Goal: Task Accomplishment & Management: Use online tool/utility

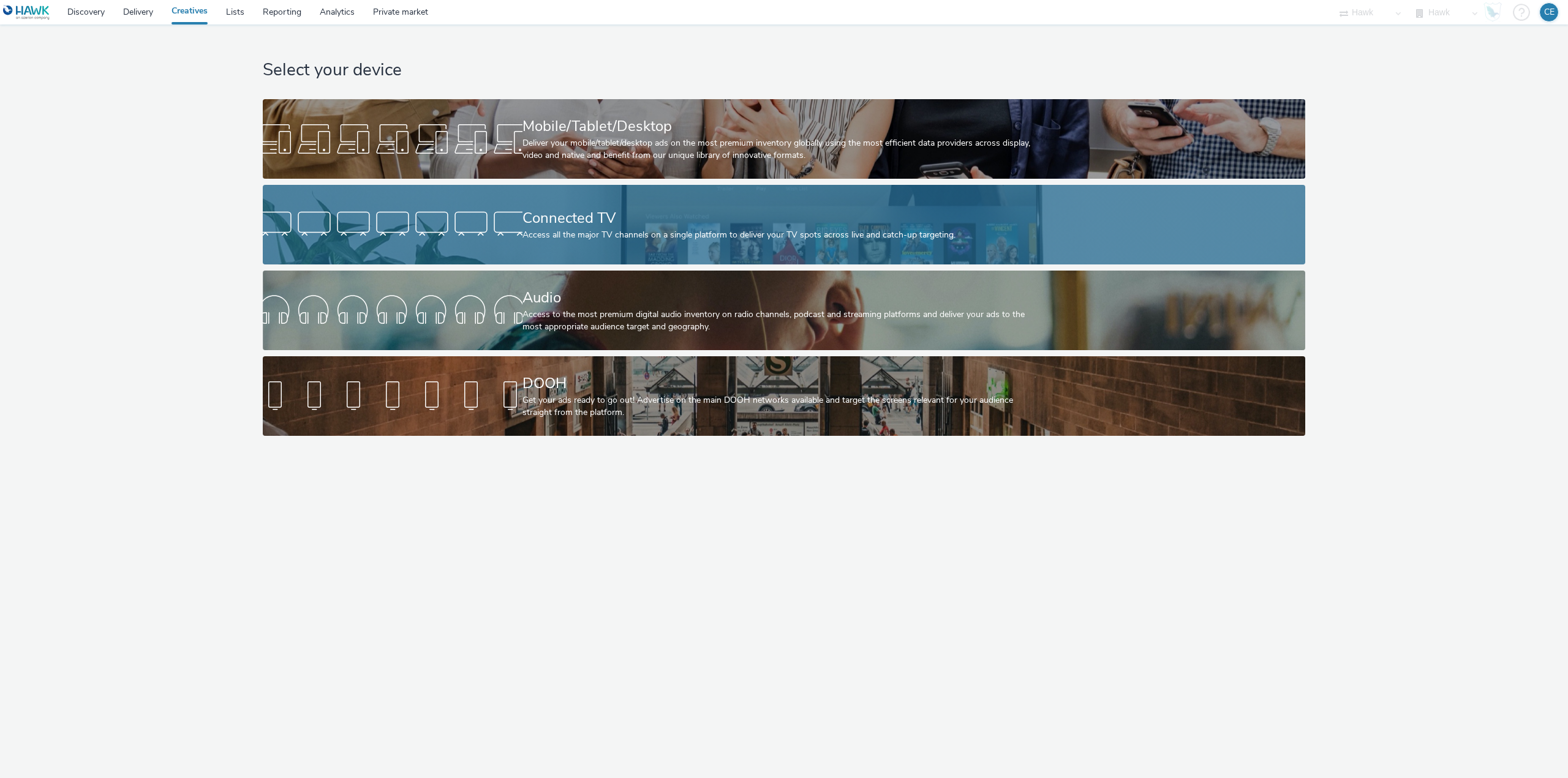
click at [443, 221] on div at bounding box center [392, 225] width 260 height 39
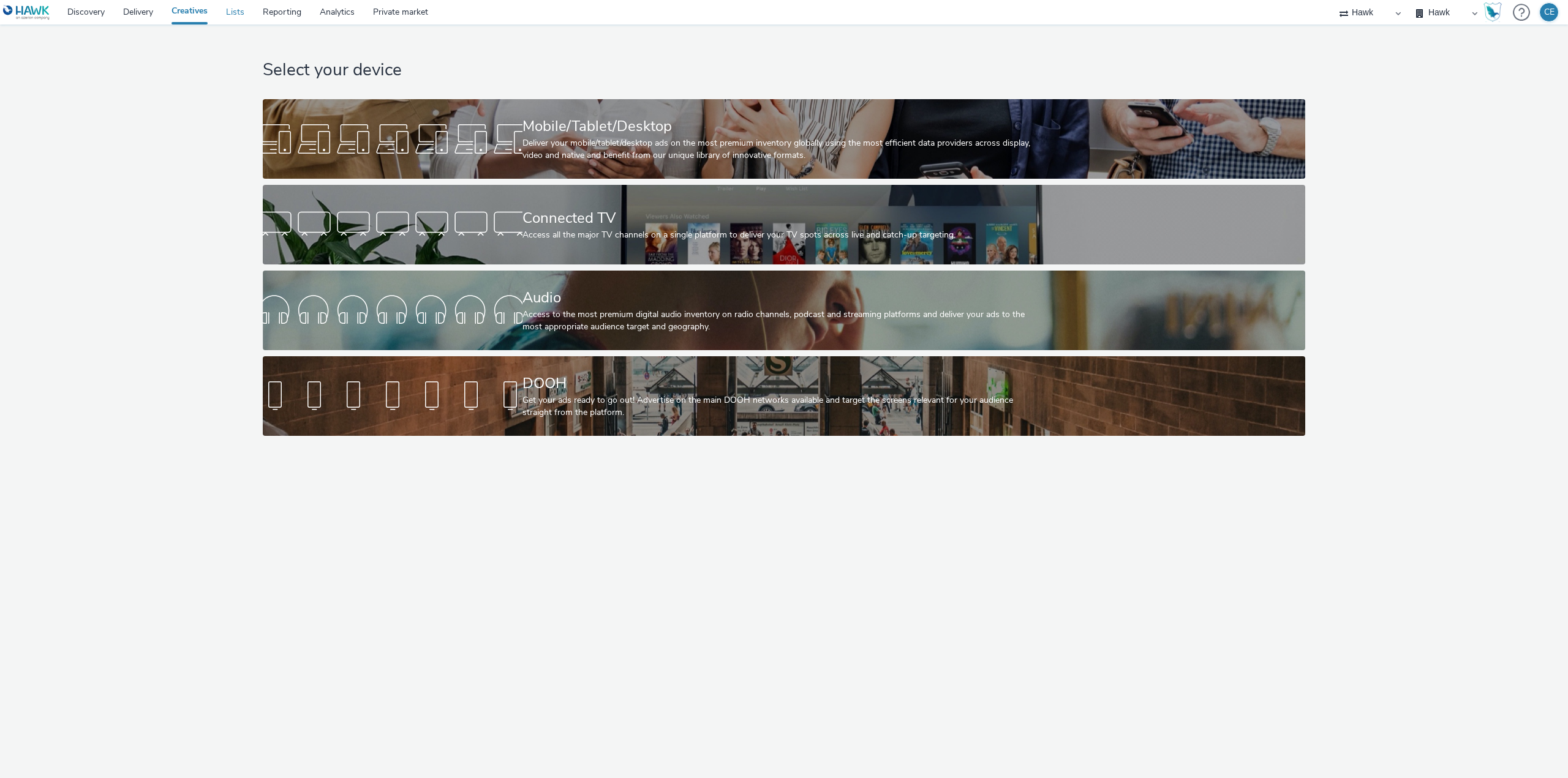
click at [230, 2] on link "Lists" at bounding box center [235, 12] width 37 height 25
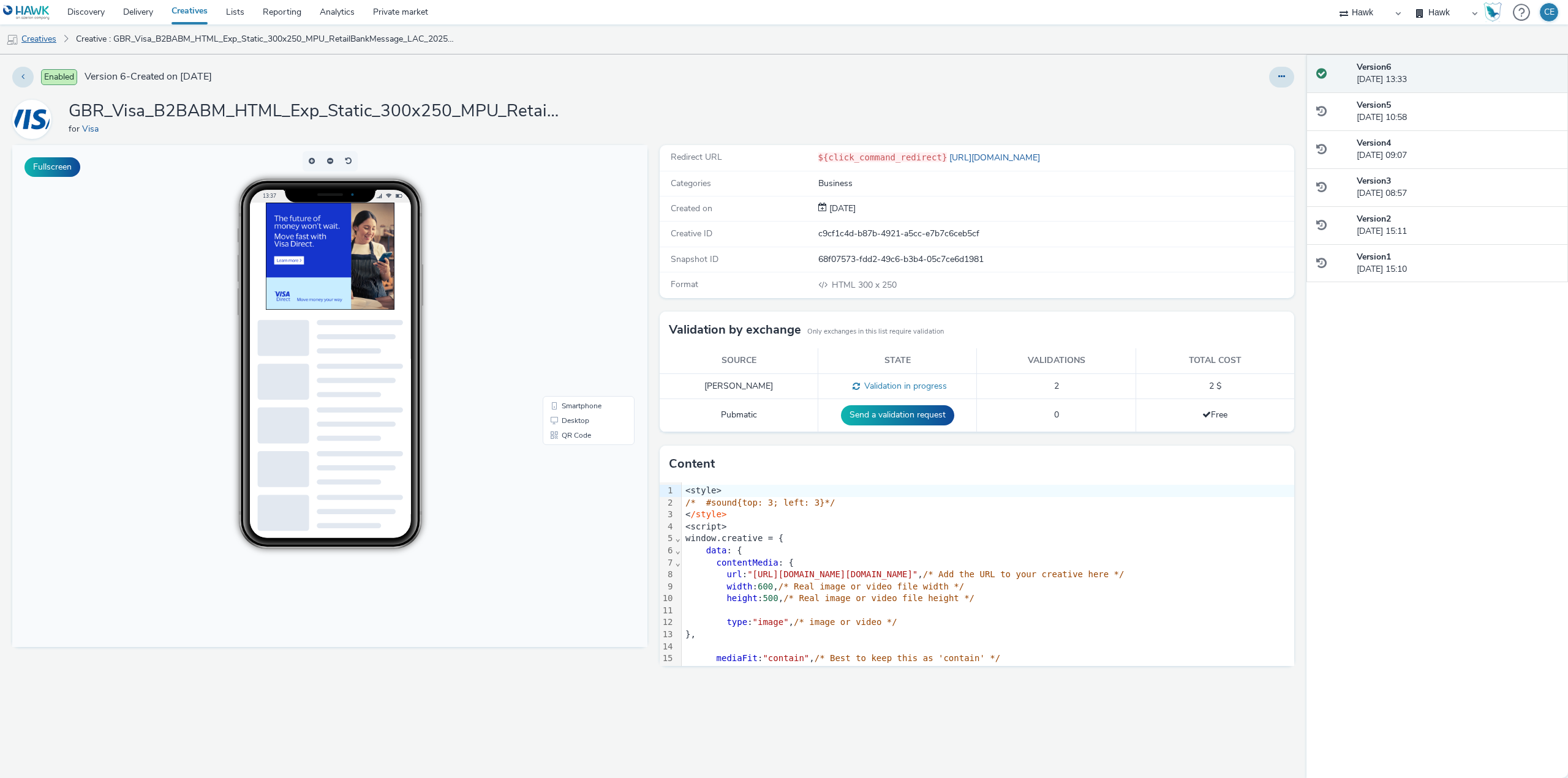
click at [28, 37] on link "Creatives" at bounding box center [31, 39] width 62 height 30
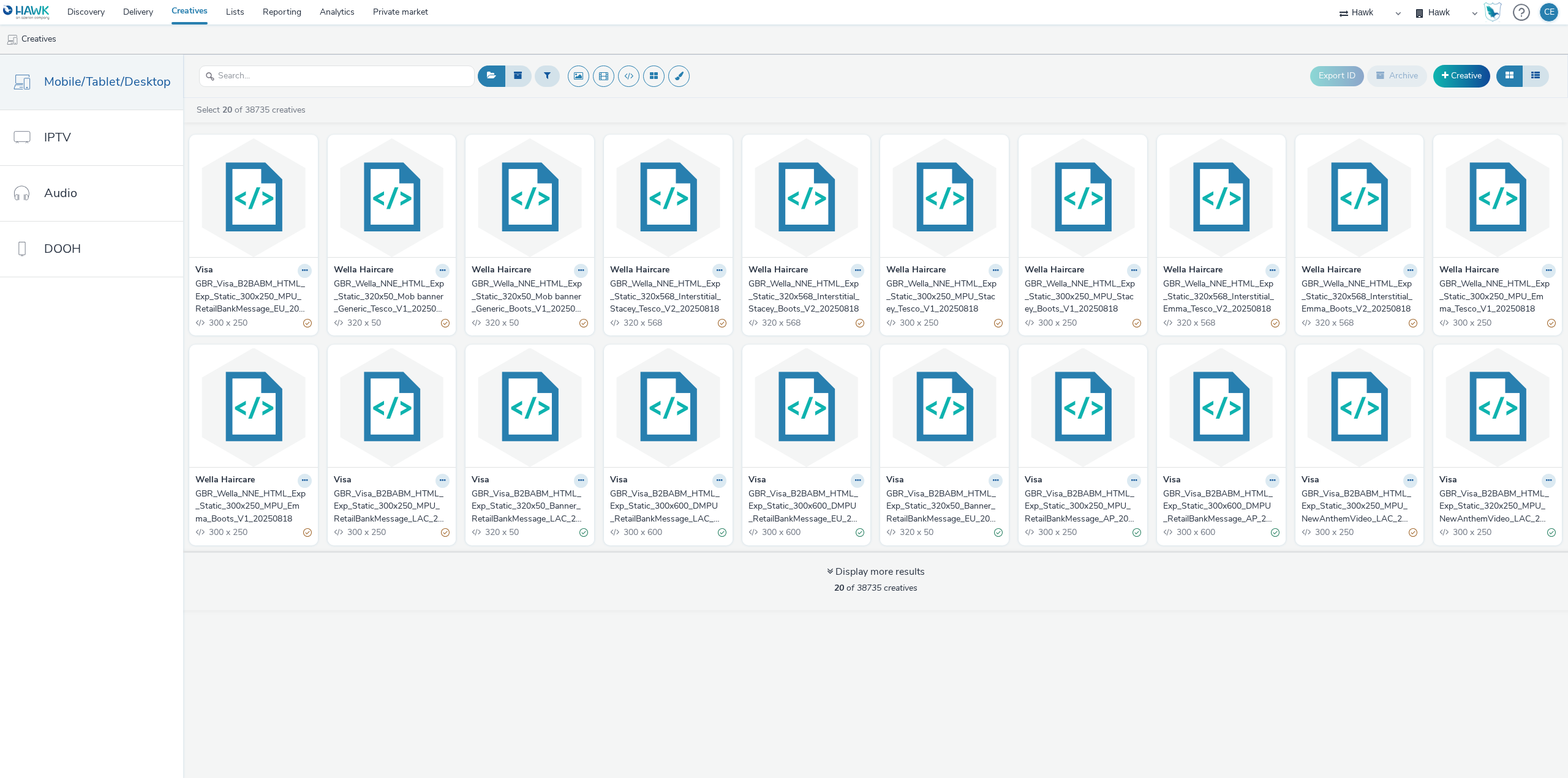
click at [284, 278] on div "GBR_Visa_B2BABM_HTML_Exp_Static_300x250_MPU_RetailBankMessage_EU_20250818" at bounding box center [251, 297] width 112 height 38
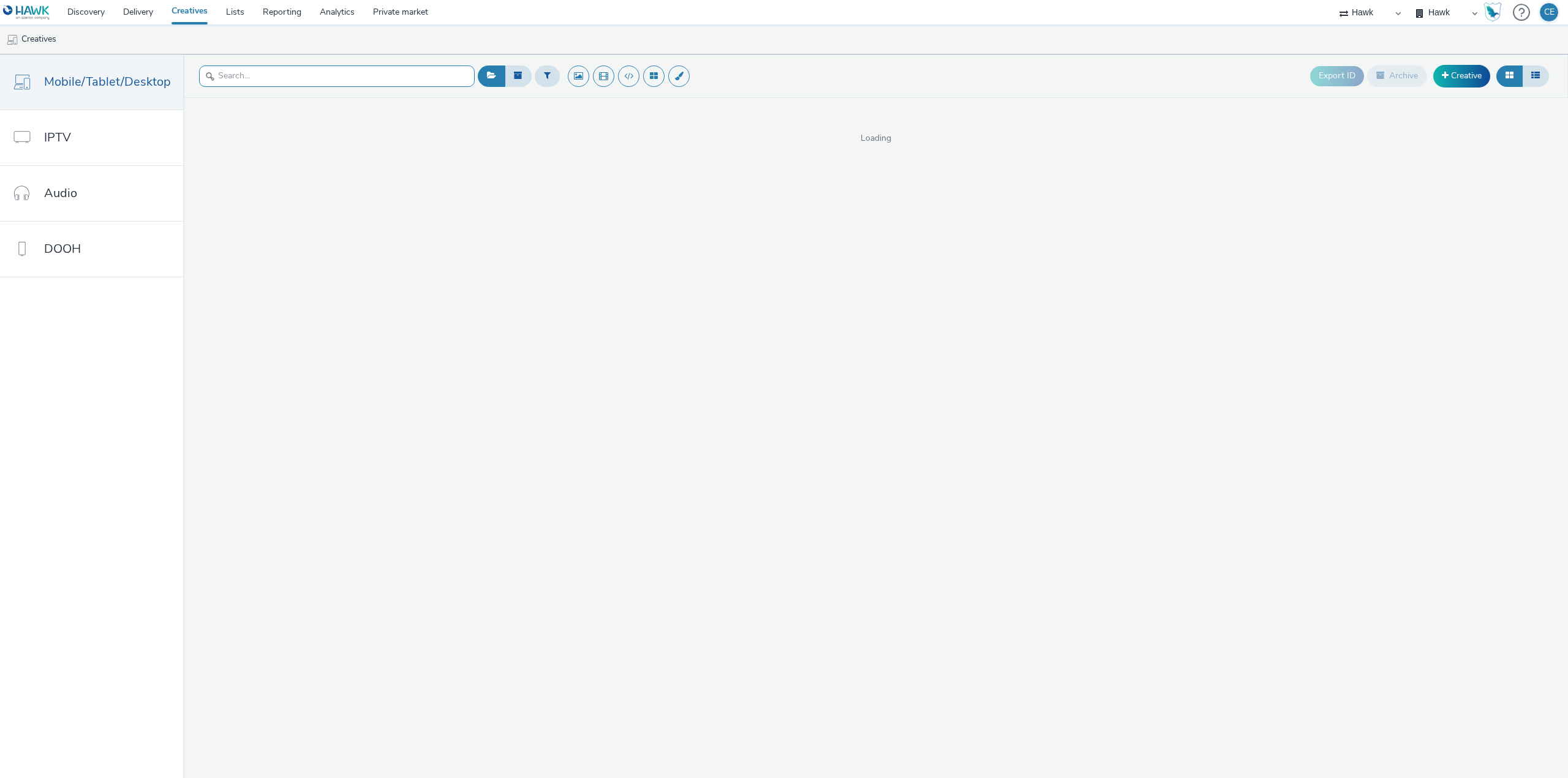
click at [271, 76] on input "text" at bounding box center [337, 76] width 276 height 22
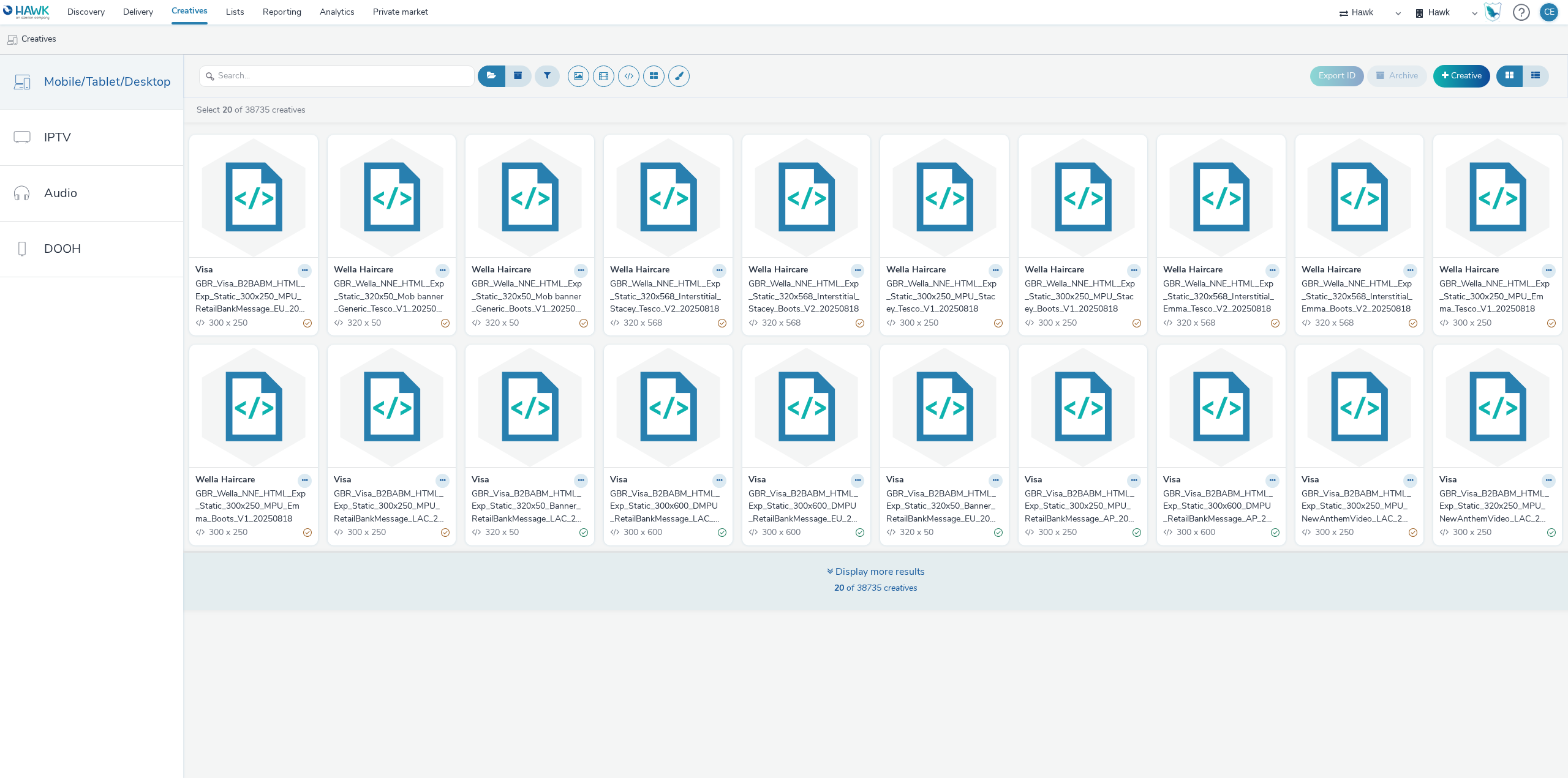
click at [730, 589] on div "Display more results 20 of 38735 creatives" at bounding box center [875, 581] width 1393 height 59
click at [925, 574] on div "Display more results 20 of 38735 creatives" at bounding box center [875, 581] width 1393 height 59
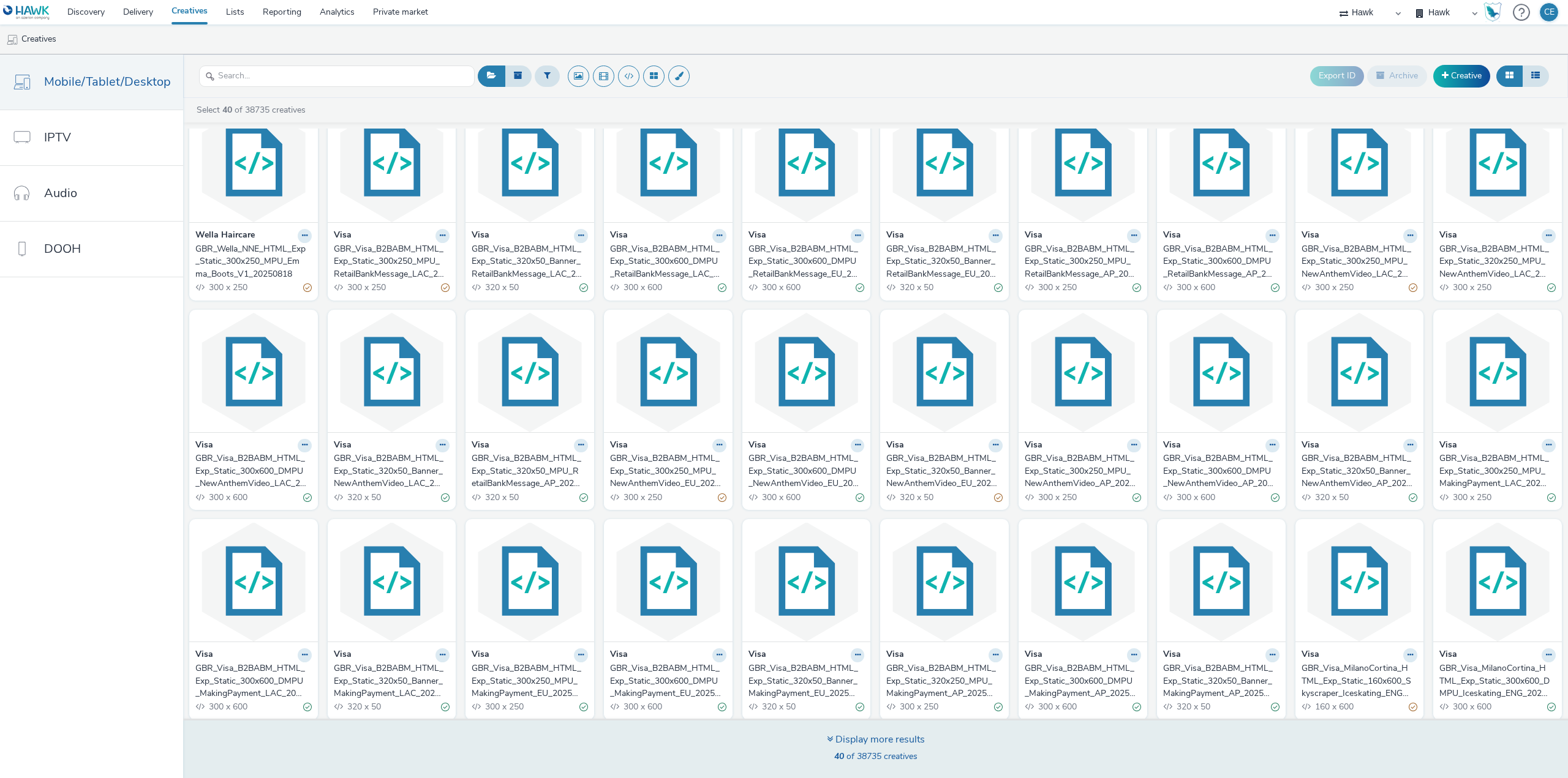
scroll to position [251, 0]
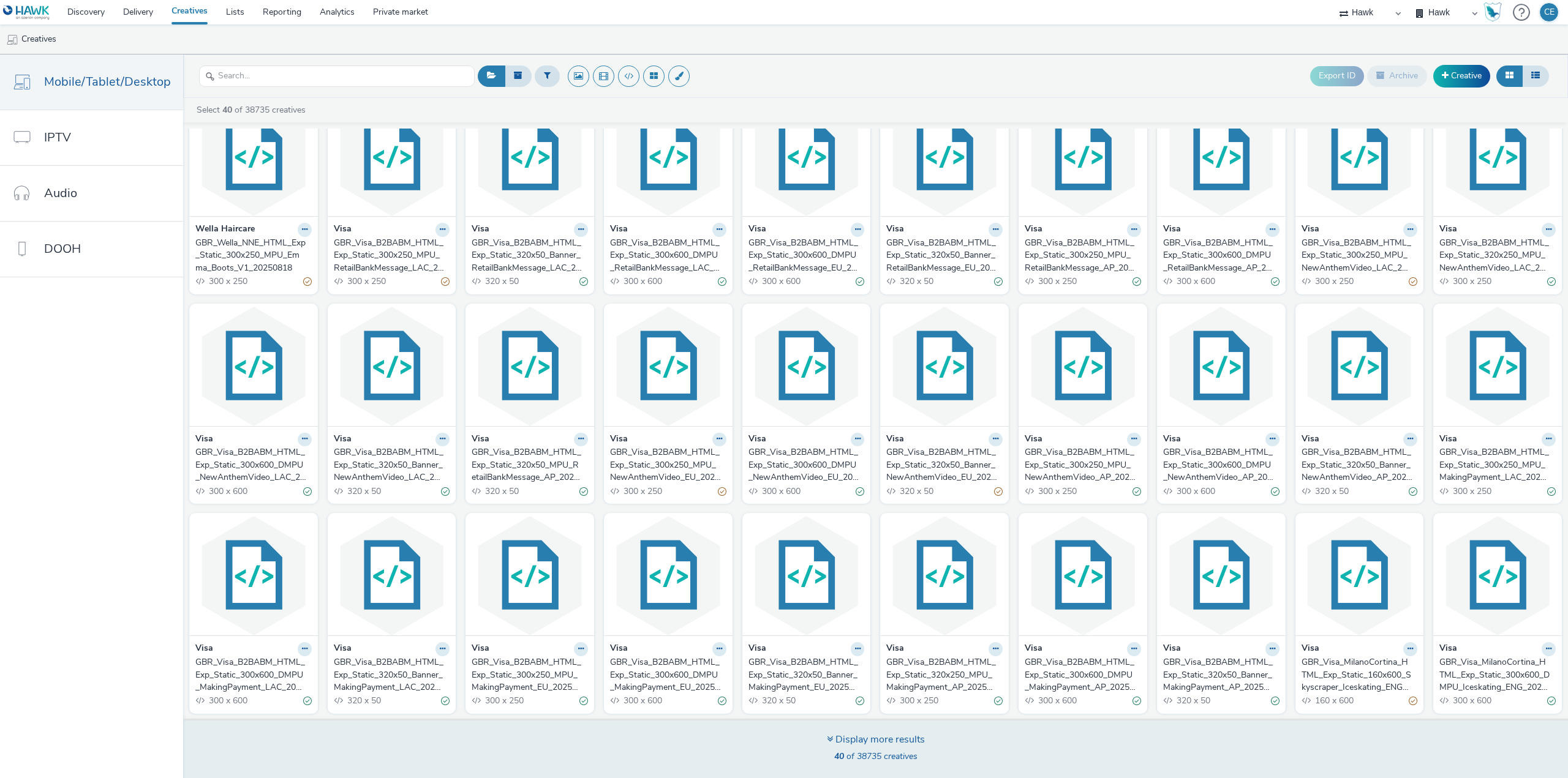
drag, startPoint x: 964, startPoint y: 753, endPoint x: 954, endPoint y: 761, distance: 12.8
click at [963, 753] on div "Display more results 40 of 38735 creatives" at bounding box center [875, 748] width 1393 height 59
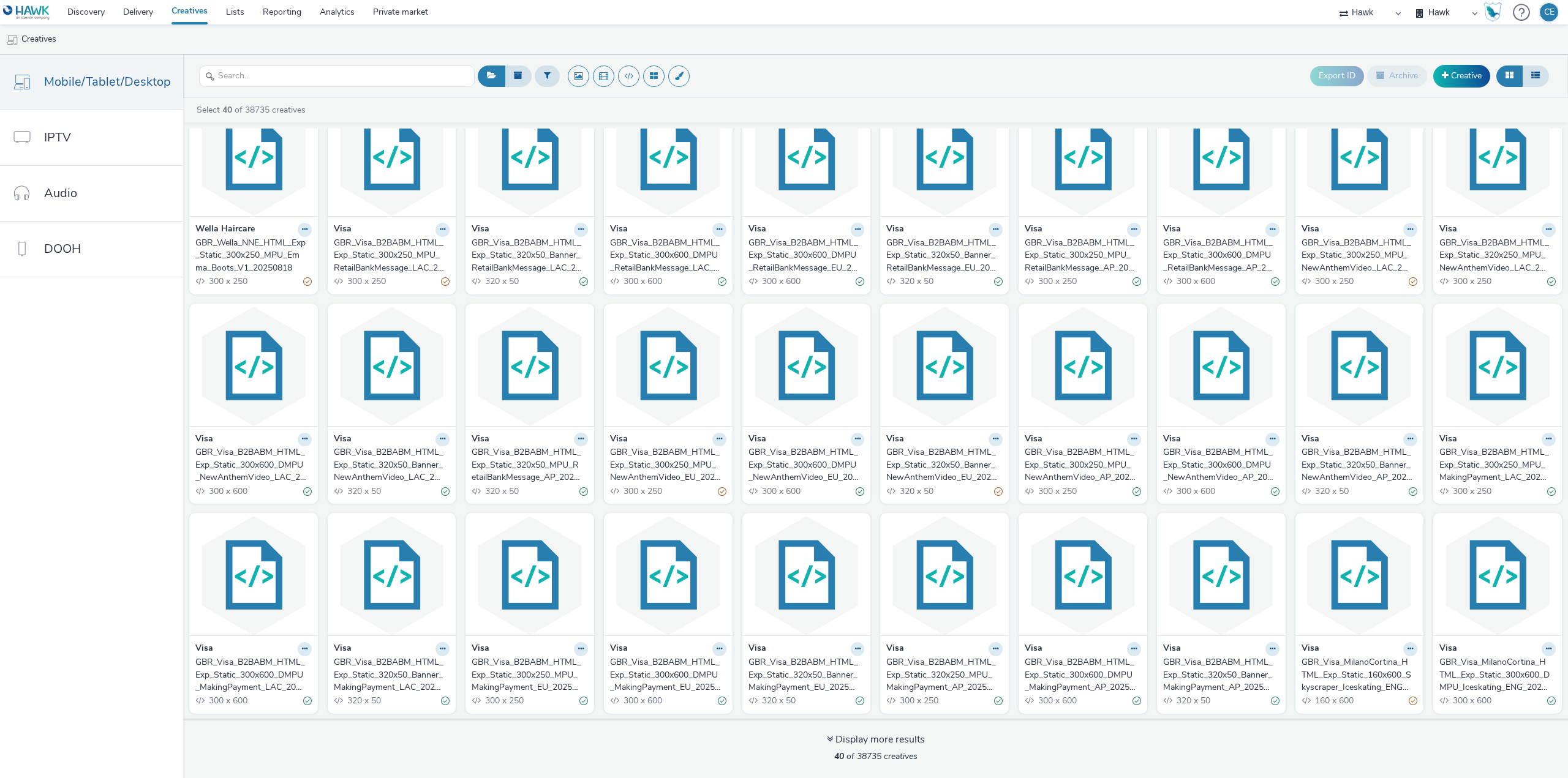
click at [1324, 671] on div "GBR_Visa_MilanoCortina_HTML_Exp_Static_160x600_Skyscraper_Iceskating_ENG_202508…" at bounding box center [1357, 675] width 112 height 38
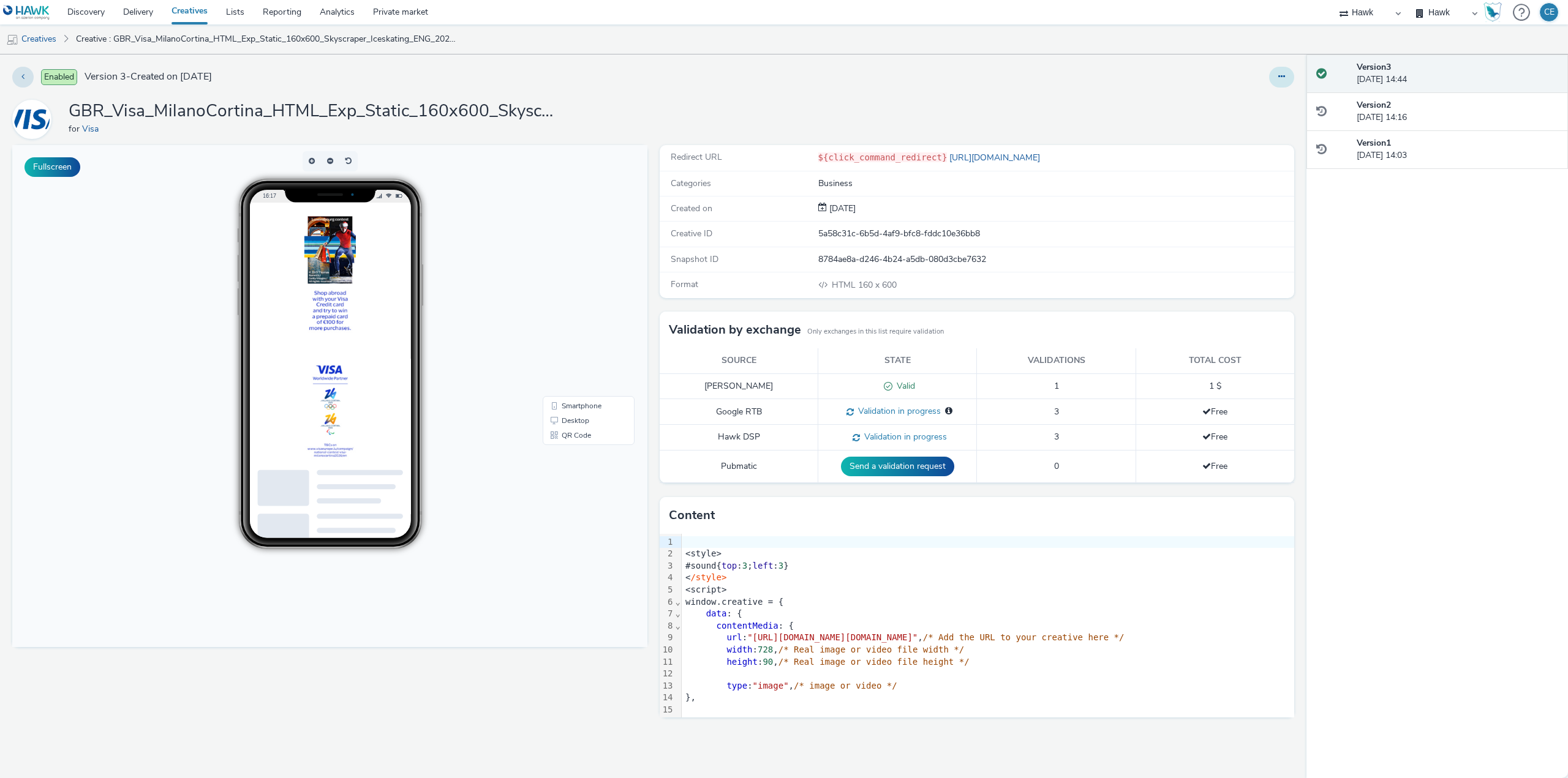
click at [1275, 77] on button at bounding box center [1282, 77] width 25 height 21
click at [1255, 104] on link "Edit" at bounding box center [1247, 102] width 92 height 25
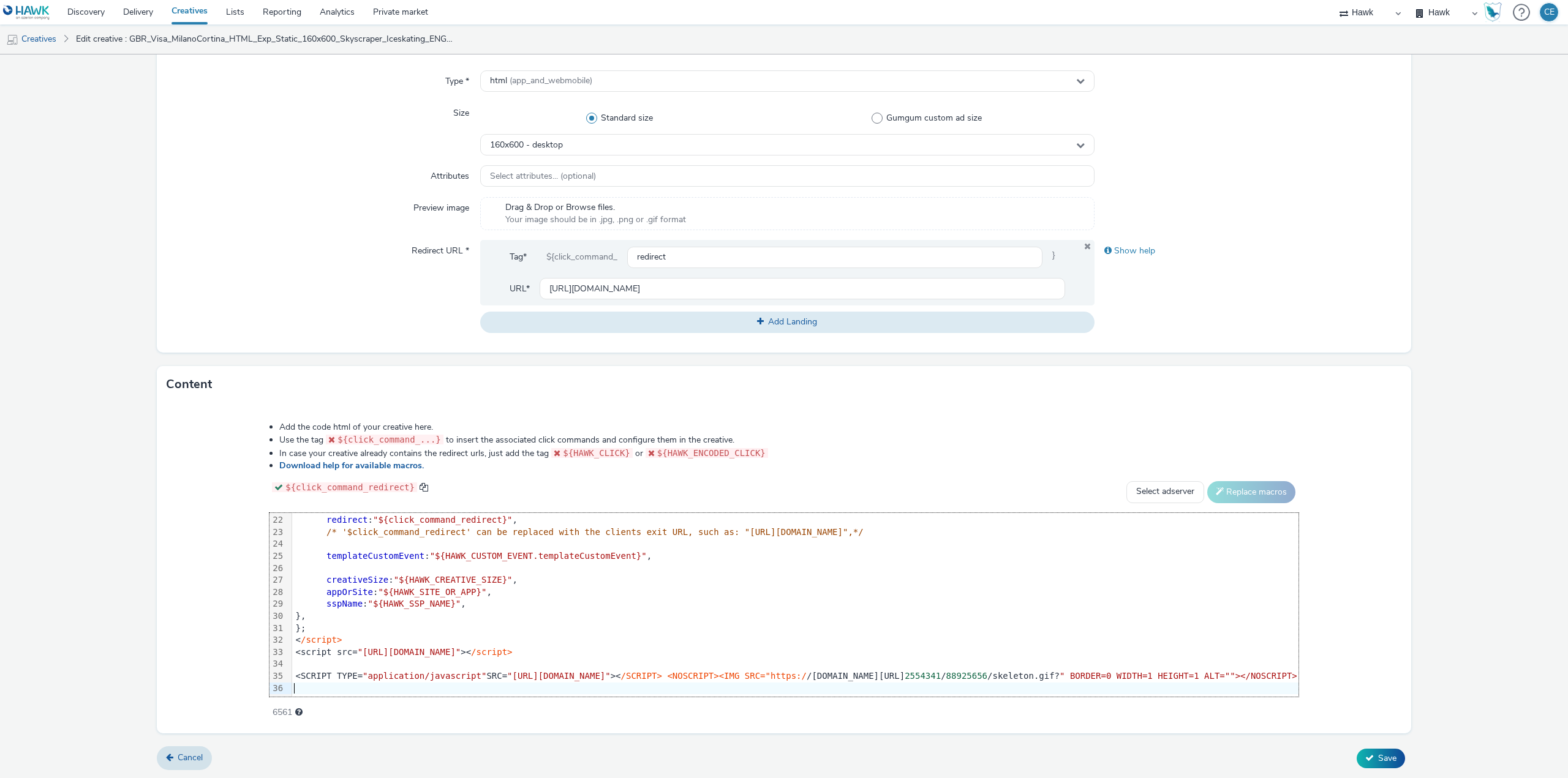
scroll to position [262, 94]
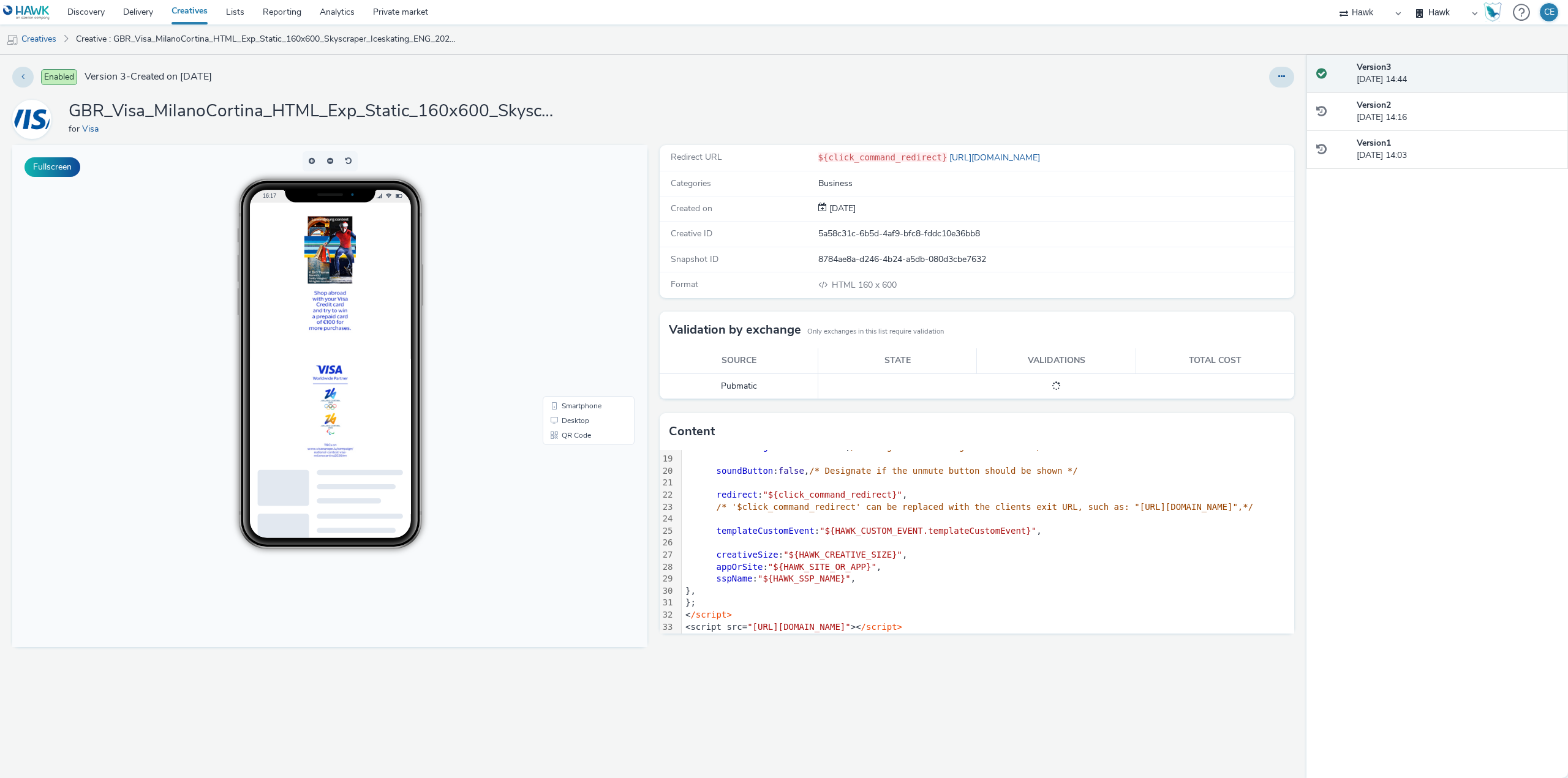
scroll to position [262, 0]
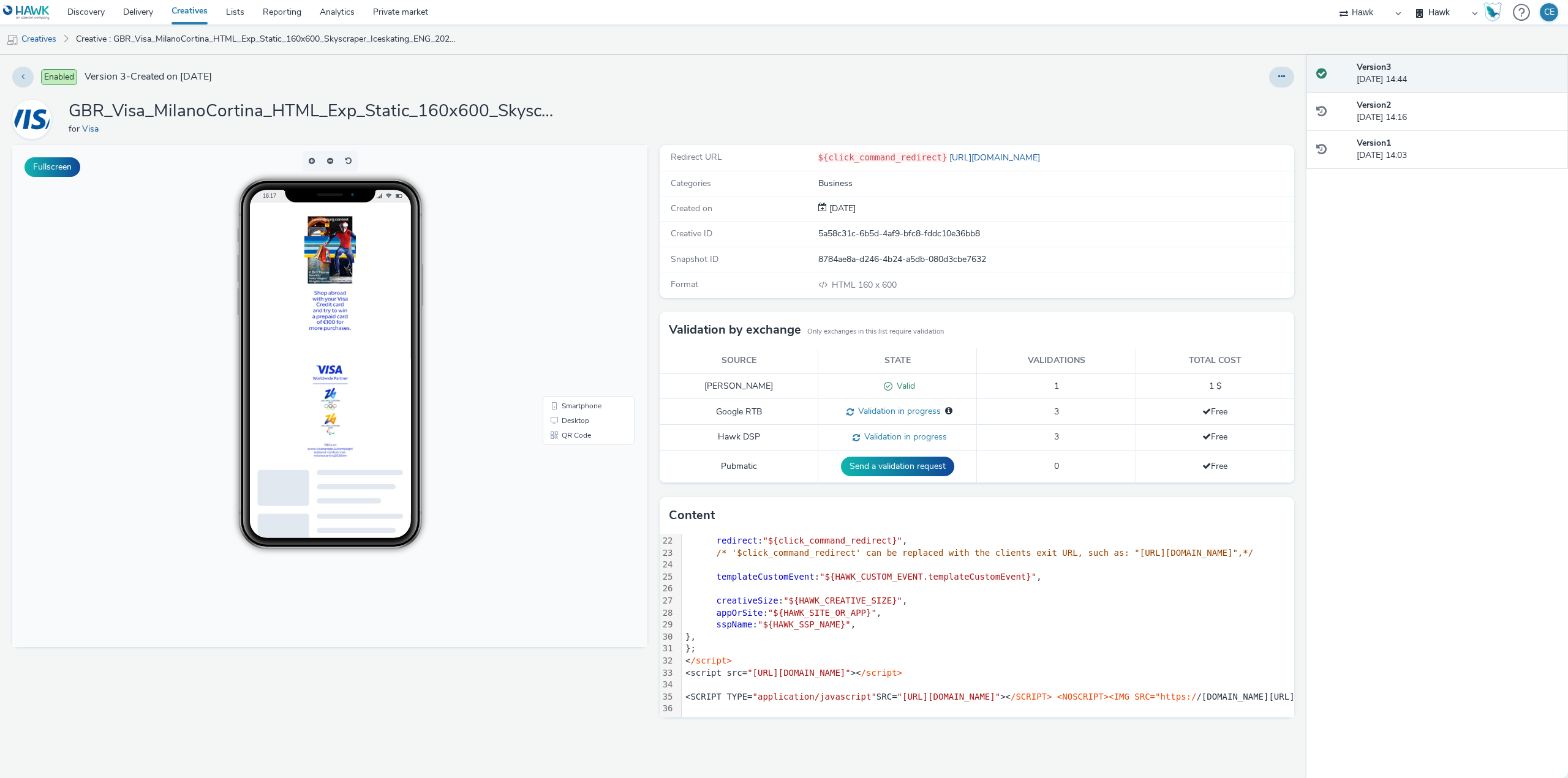
click at [63, 38] on li "Creatives" at bounding box center [35, 39] width 70 height 30
click at [58, 41] on link "Creatives" at bounding box center [31, 39] width 62 height 30
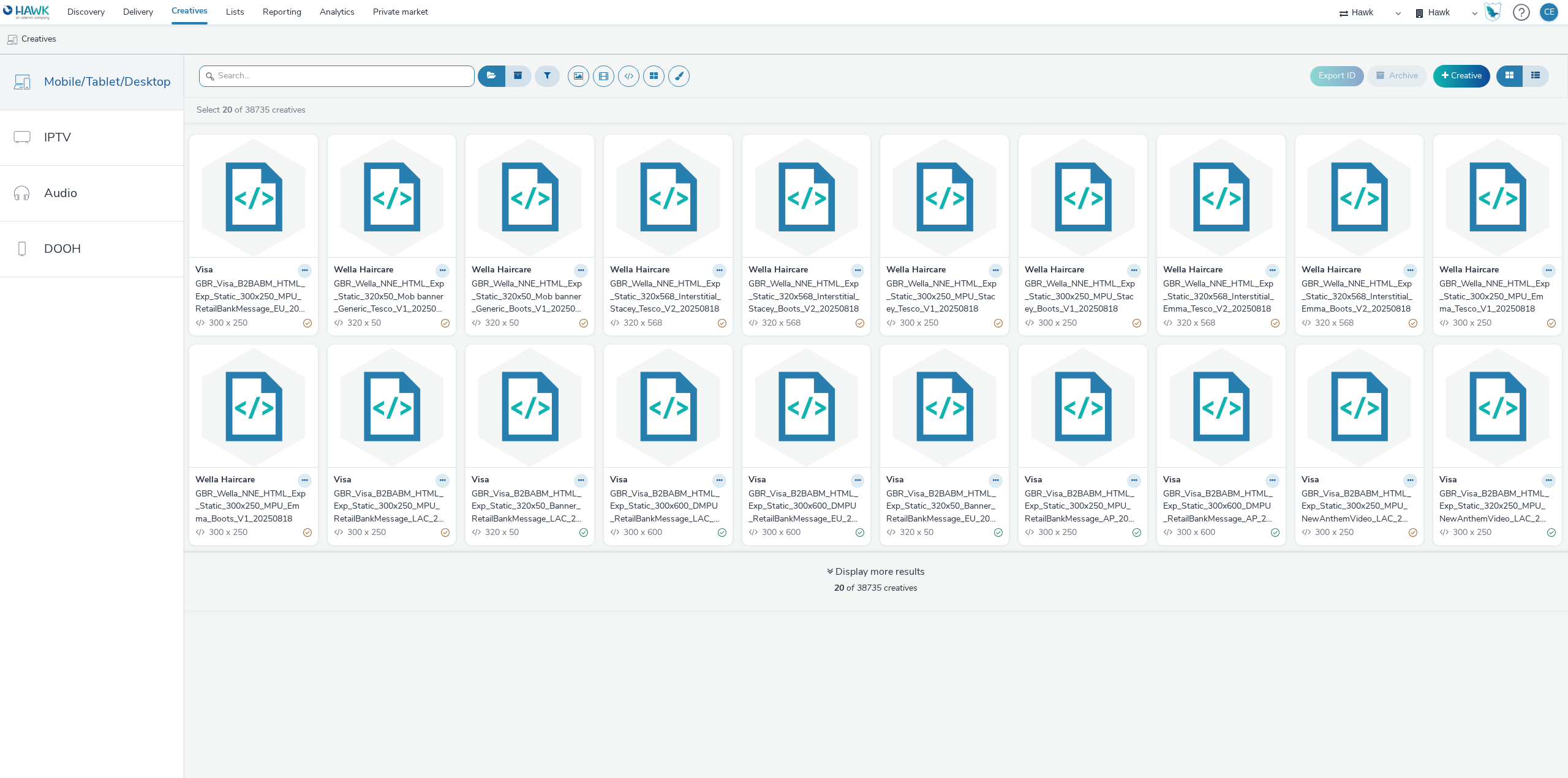
click at [356, 75] on input "text" at bounding box center [337, 76] width 276 height 22
type input "[GEOGRAPHIC_DATA]"
click at [351, 294] on div "GBR_Visa_MilanoCortina_HTML_Exp_Static_300x600_DMPU_Iceskating_ENG_20250825" at bounding box center [389, 297] width 112 height 38
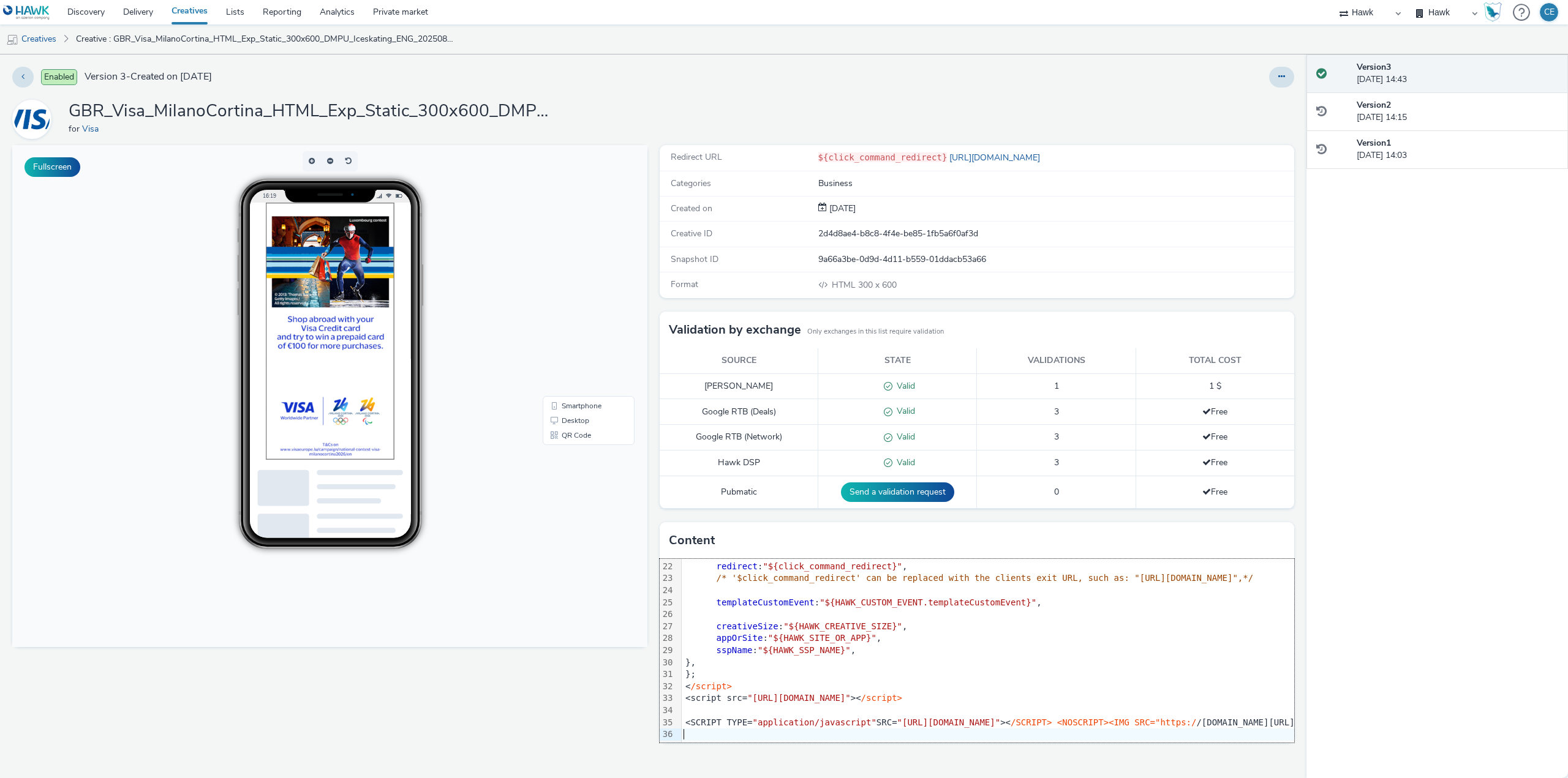
scroll to position [262, 309]
